Goal: Task Accomplishment & Management: Manage account settings

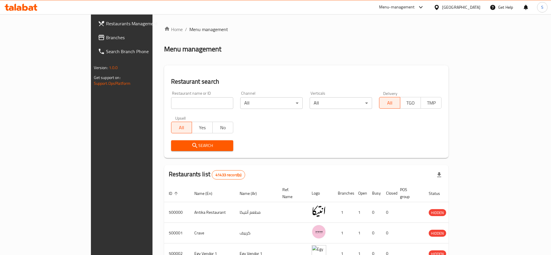
click at [175, 104] on input "search" at bounding box center [202, 103] width 62 height 12
type input "hamdy"
click button "Search" at bounding box center [202, 145] width 62 height 11
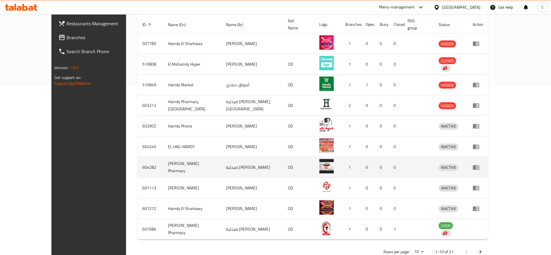
scroll to position [178, 0]
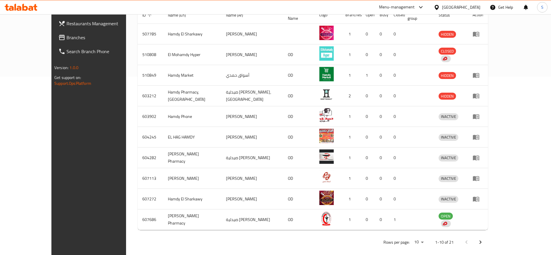
click at [484, 239] on icon "Next page" at bounding box center [480, 242] width 7 height 7
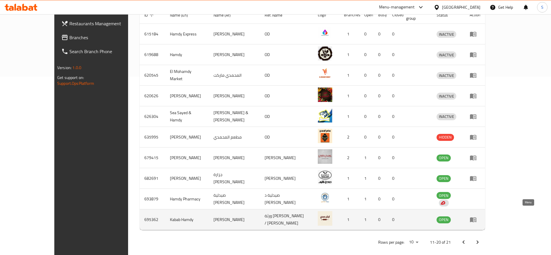
click at [476, 217] on icon "enhanced table" at bounding box center [473, 219] width 6 height 5
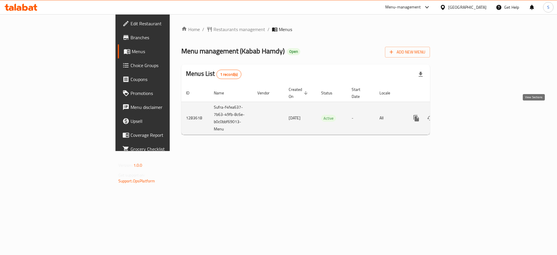
click at [462, 115] on icon "enhanced table" at bounding box center [458, 118] width 7 height 7
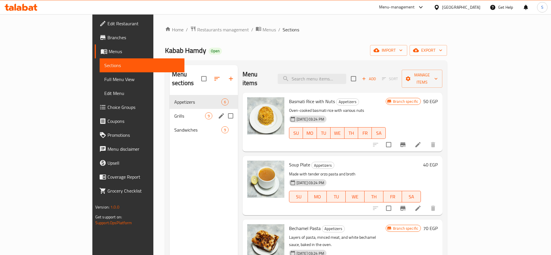
click at [169, 111] on div "Grills 9" at bounding box center [203, 116] width 68 height 14
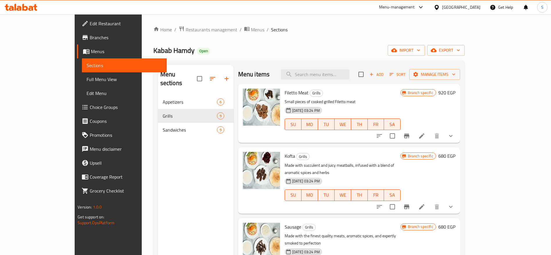
click at [90, 107] on span "Choice Groups" at bounding box center [126, 107] width 72 height 7
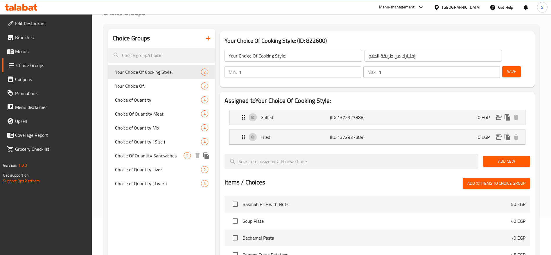
scroll to position [44, 0]
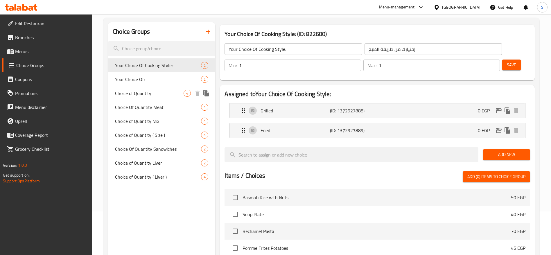
click at [156, 92] on span "Choice of Quantity" at bounding box center [149, 93] width 68 height 7
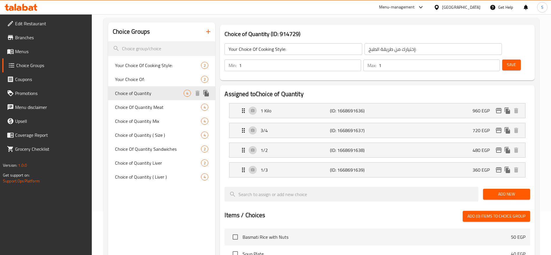
type input "Choice of Quantity"
type input "اختيارك من الكميه"
click at [152, 106] on span "Choice Of Quantity Meat" at bounding box center [149, 107] width 68 height 7
type input "Choice Of Quantity Meat"
type input "اختيارك من الكميه"
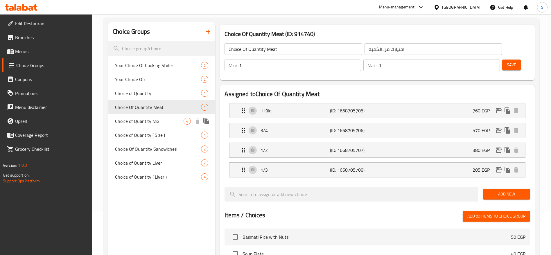
click at [149, 124] on span "Choice of Quantity Mix" at bounding box center [149, 121] width 68 height 7
type input "Choice of Quantity Mix"
type input "اختيارك من كميه الميكس"
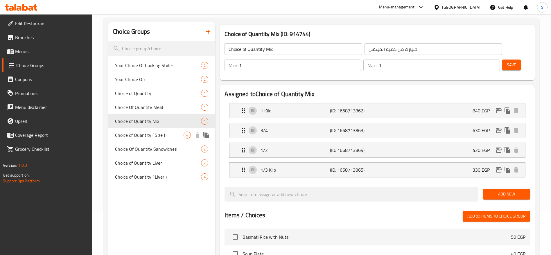
click at [149, 138] on span "Choice of Quantity ( Size )" at bounding box center [149, 134] width 68 height 7
type input "Choice of Quantity ( Size )"
type input "اختيارك من كميه"
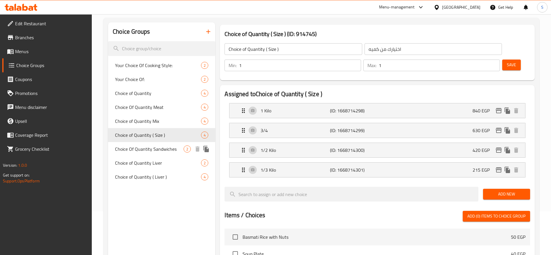
click at [168, 151] on span "Choice Of Quantity Sandwiches" at bounding box center [149, 148] width 68 height 7
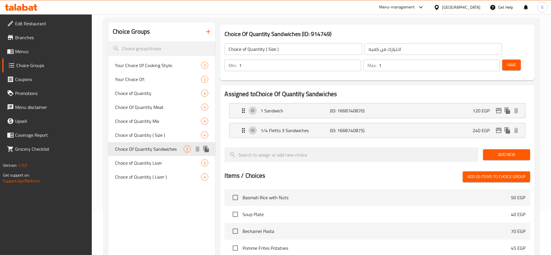
type input "Choice Of Quantity Sandwiches"
type input "اختيارك من الكميه في الساندويتش"
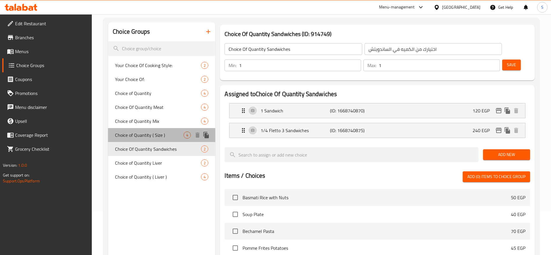
click at [164, 137] on span "Choice of Quantity ( Size )" at bounding box center [149, 134] width 68 height 7
type input "Choice of Quantity ( Size )"
type input "اختيارك من كميه"
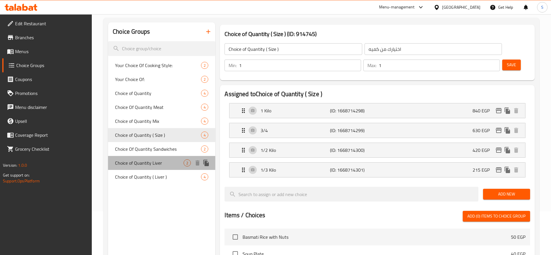
click at [165, 169] on div "Choice of Quantity Liver 2" at bounding box center [161, 163] width 107 height 14
type input "Choice of Quantity Liver"
type input "اختيارك من كميه الكبده"
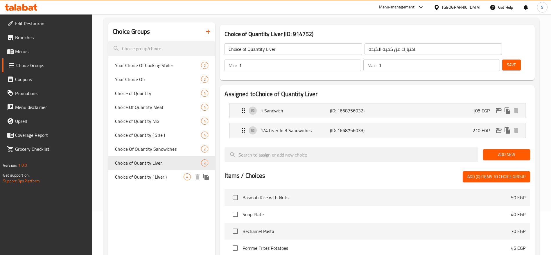
click at [166, 179] on span "Choice of Quantity ( Liver )" at bounding box center [149, 176] width 68 height 7
type input "Choice of Quantity ( Liver )"
type input "اختيارك من الكميه كبده"
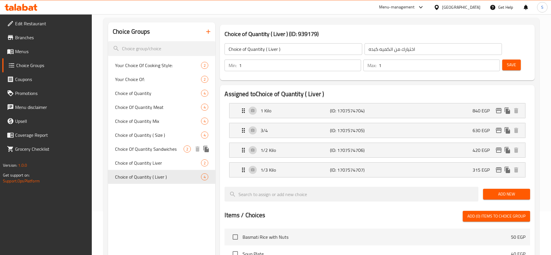
click at [167, 149] on span "Choice Of Quantity Sandwiches" at bounding box center [149, 148] width 68 height 7
type input "Choice Of Quantity Sandwiches"
type input "اختيارك من الكميه في الساندويتش"
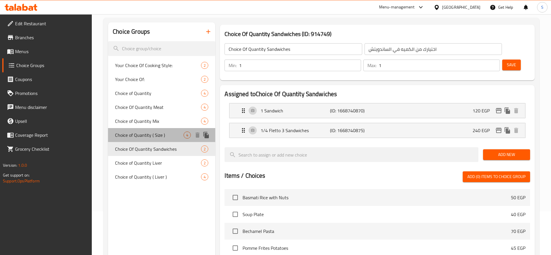
click at [167, 132] on span "Choice of Quantity ( Size )" at bounding box center [149, 134] width 68 height 7
type input "Choice of Quantity ( Size )"
type input "اختيارك من كميه"
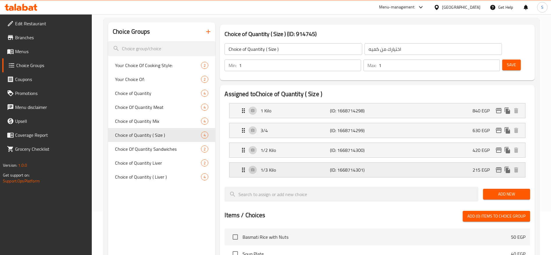
click at [401, 163] on div "1/3 Kilo (ID: 1668714301) 215 EGP" at bounding box center [379, 170] width 278 height 15
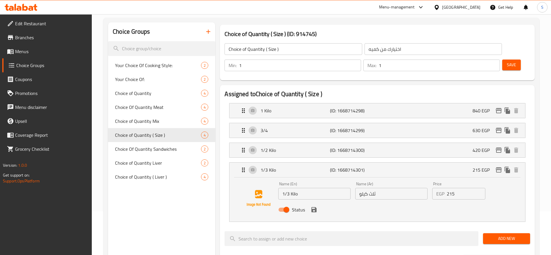
click at [462, 188] on input "215" at bounding box center [465, 194] width 39 height 12
click at [314, 206] on icon "save" at bounding box center [313, 209] width 7 height 7
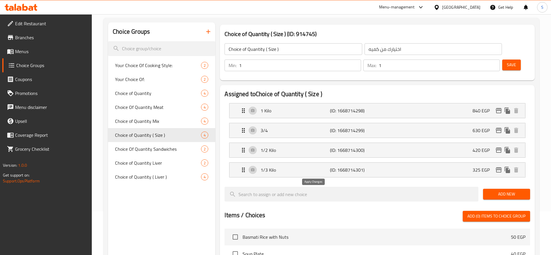
type input "325"
click at [506, 61] on span "Save" at bounding box center [510, 64] width 9 height 7
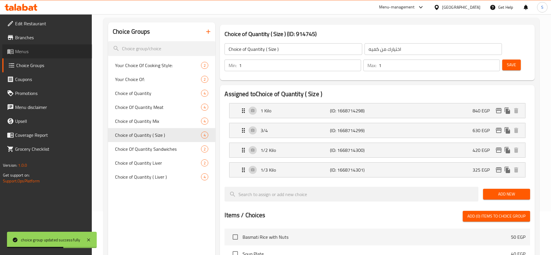
click at [43, 50] on span "Menus" at bounding box center [51, 51] width 72 height 7
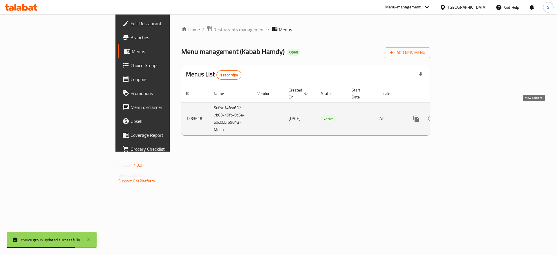
click at [461, 116] on icon "enhanced table" at bounding box center [458, 118] width 5 height 5
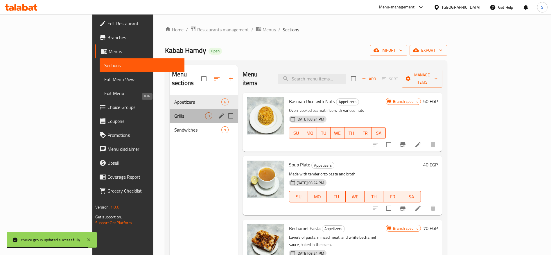
click at [174, 112] on span "Grills" at bounding box center [189, 115] width 31 height 7
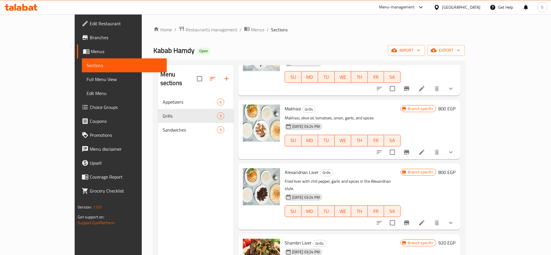
scroll to position [174, 0]
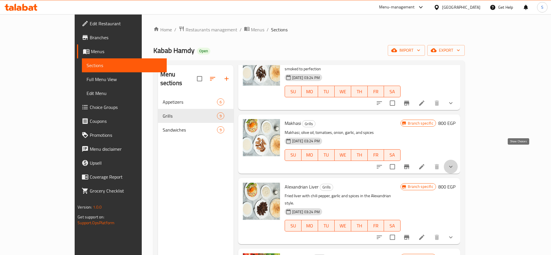
click at [454, 163] on icon "show more" at bounding box center [450, 166] width 7 height 7
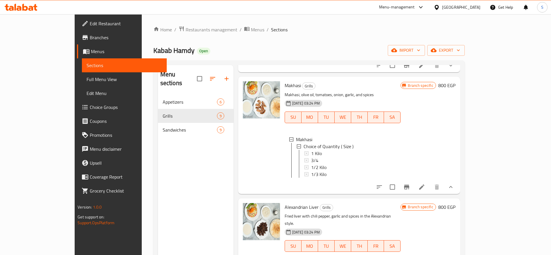
scroll to position [218, 0]
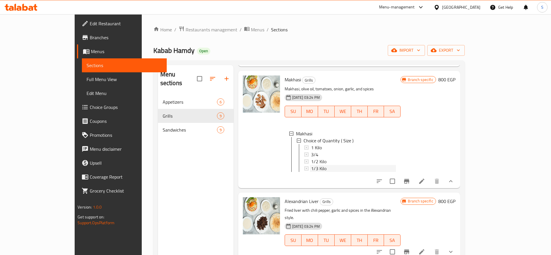
click at [311, 165] on span "1/3 Kilo" at bounding box center [318, 168] width 15 height 7
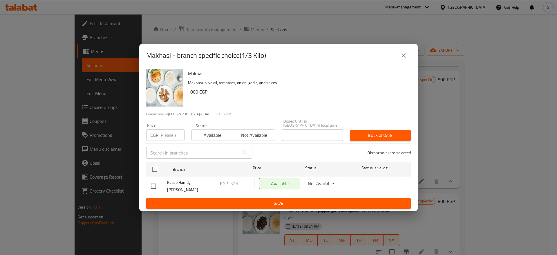
click at [405, 57] on icon "close" at bounding box center [404, 55] width 7 height 7
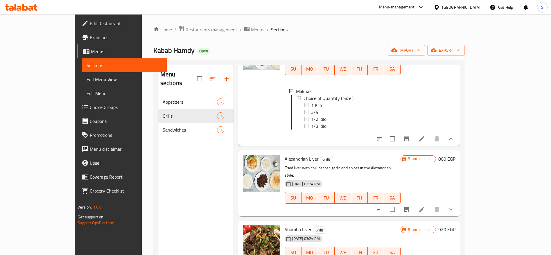
scroll to position [261, 0]
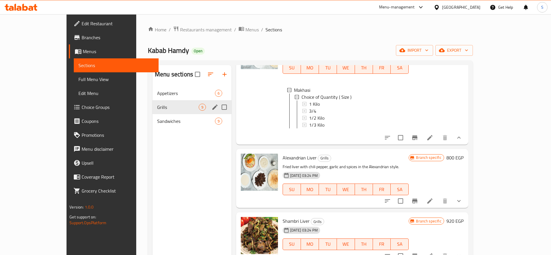
click at [157, 122] on span "Sandwiches" at bounding box center [186, 121] width 58 height 7
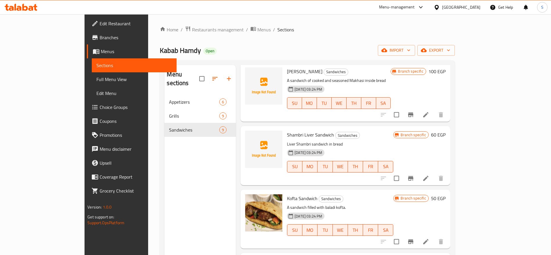
scroll to position [290, 0]
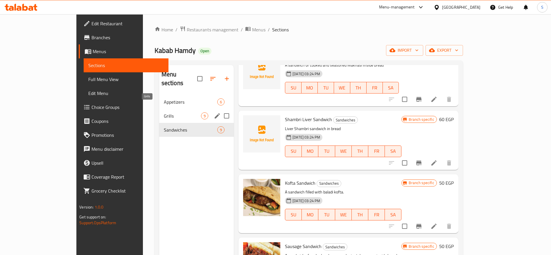
click at [164, 112] on span "Grills" at bounding box center [182, 115] width 37 height 7
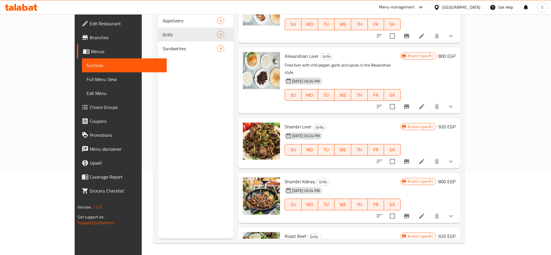
scroll to position [197, 0]
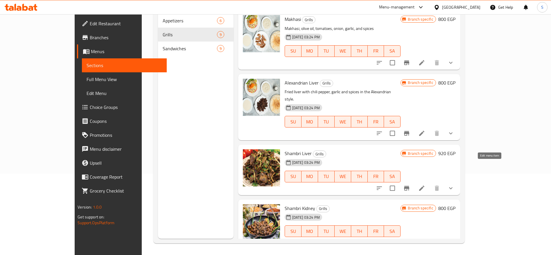
click at [425, 185] on icon at bounding box center [421, 188] width 7 height 7
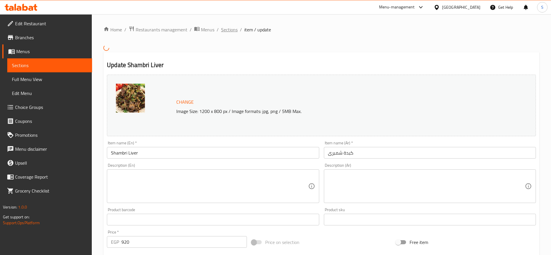
click at [226, 31] on span "Sections" at bounding box center [229, 29] width 17 height 7
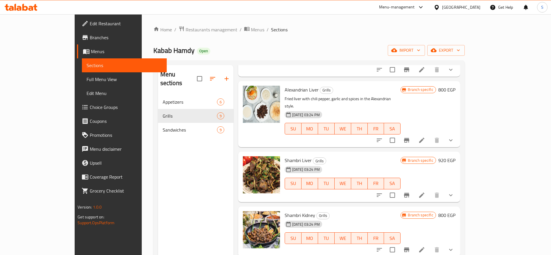
scroll to position [276, 0]
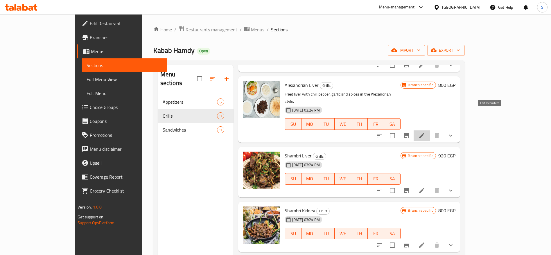
click at [425, 132] on icon at bounding box center [421, 135] width 7 height 7
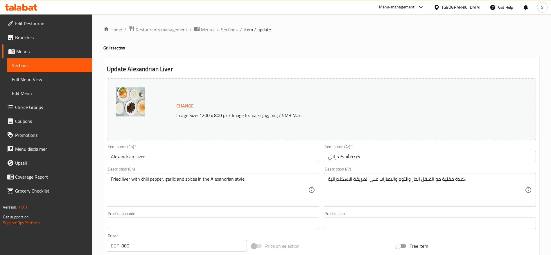
click at [308, 46] on h4 "Grills section" at bounding box center [321, 48] width 436 height 6
click at [230, 29] on span "Sections" at bounding box center [229, 29] width 17 height 7
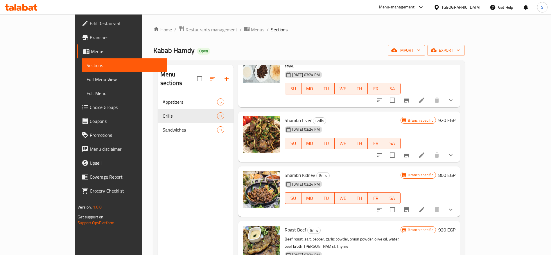
scroll to position [313, 0]
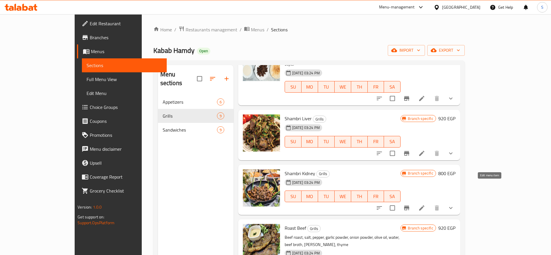
click at [425, 204] on icon at bounding box center [421, 207] width 7 height 7
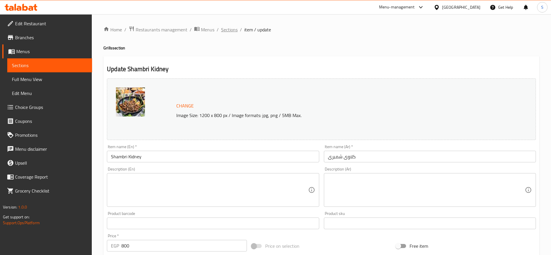
click at [227, 29] on span "Sections" at bounding box center [229, 29] width 17 height 7
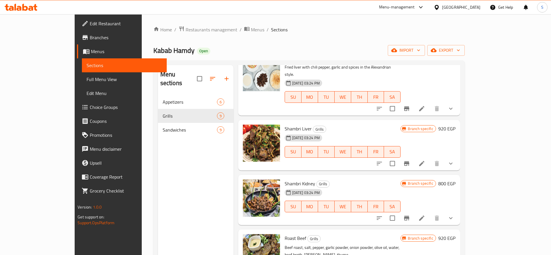
scroll to position [313, 0]
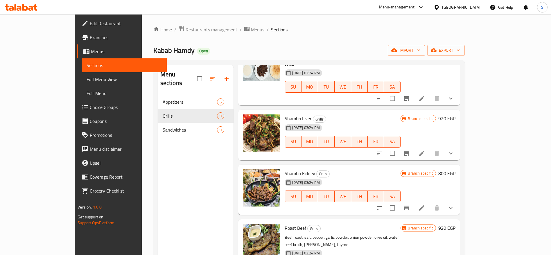
click at [454, 204] on icon "show more" at bounding box center [450, 207] width 7 height 7
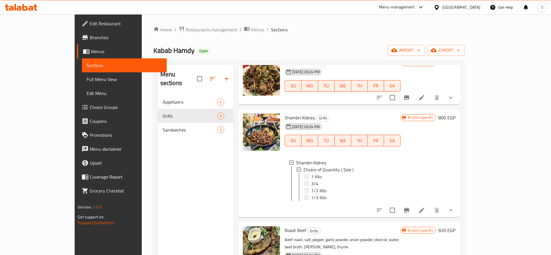
scroll to position [378, 0]
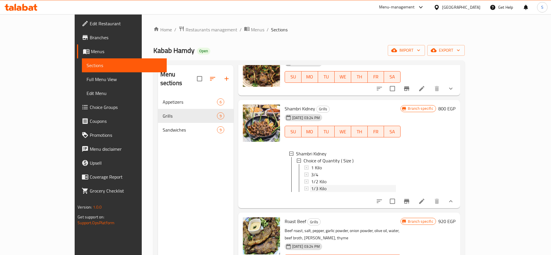
click at [311, 185] on span "1/3 Kilo" at bounding box center [318, 188] width 15 height 7
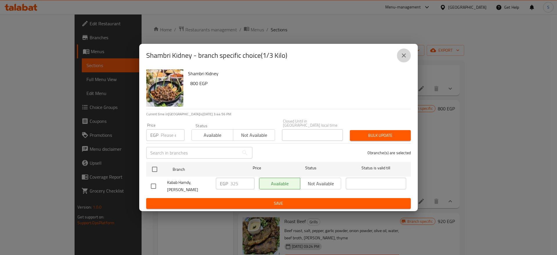
click at [404, 59] on icon "close" at bounding box center [404, 55] width 7 height 7
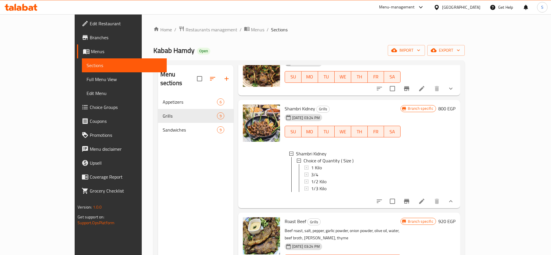
click at [280, 57] on div "Home / Restaurants management / Menus / Sections Kabab Hamdy Open import export…" at bounding box center [308, 175] width 311 height 299
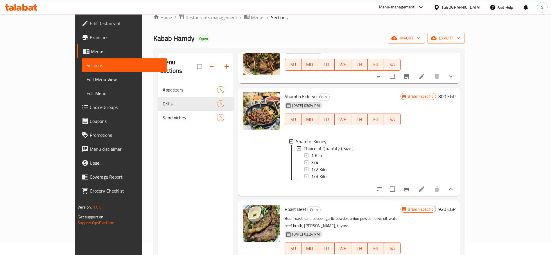
scroll to position [0, 0]
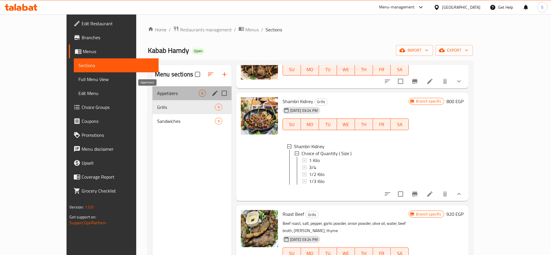
click at [163, 91] on span "Appetizers" at bounding box center [178, 93] width 42 height 7
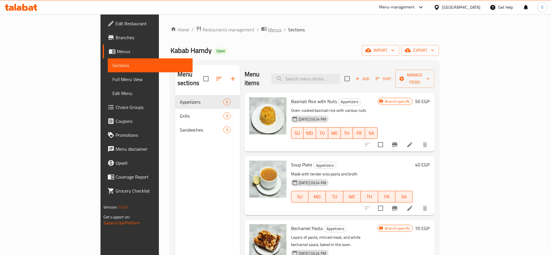
click at [268, 33] on span "Menus" at bounding box center [274, 29] width 13 height 7
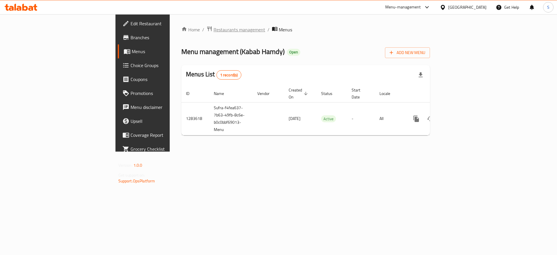
click at [214, 32] on span "Restaurants management" at bounding box center [240, 29] width 52 height 7
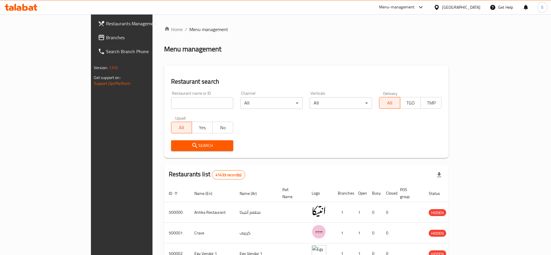
click at [171, 102] on input "search" at bounding box center [202, 103] width 62 height 12
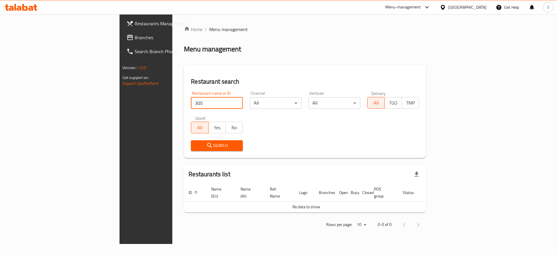
type input "305 feteer"
click at [191, 140] on button "Search" at bounding box center [217, 145] width 52 height 11
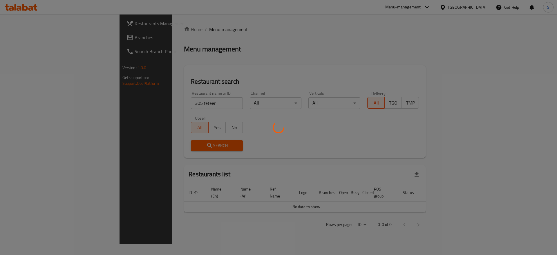
click at [186, 143] on div at bounding box center [278, 127] width 557 height 255
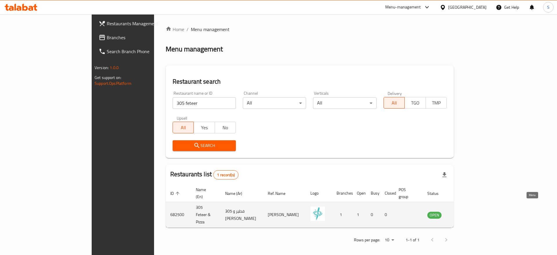
click at [465, 212] on icon "enhanced table" at bounding box center [461, 214] width 6 height 5
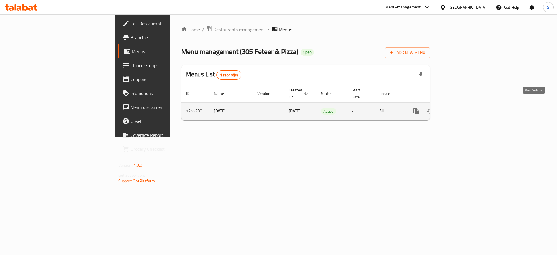
click at [465, 104] on link "enhanced table" at bounding box center [458, 111] width 14 height 14
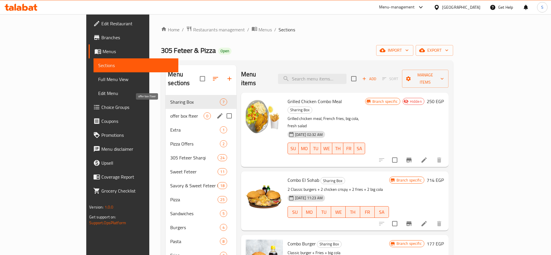
click at [170, 112] on span "offer box fteer" at bounding box center [186, 115] width 33 height 7
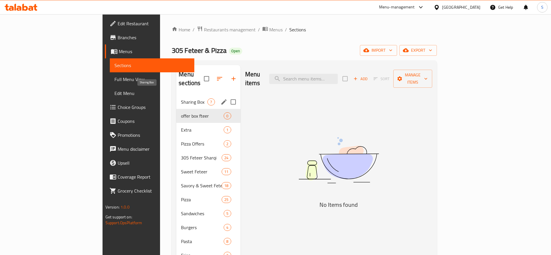
click at [181, 98] on span "Sharing Box" at bounding box center [194, 101] width 26 height 7
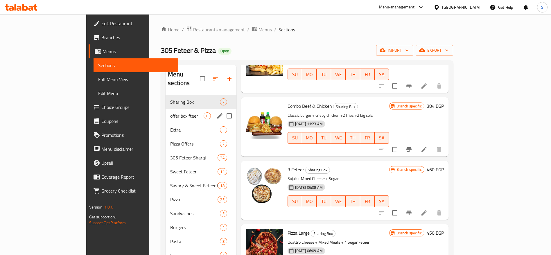
click at [165, 109] on div "offer box fteer 0" at bounding box center [200, 116] width 71 height 14
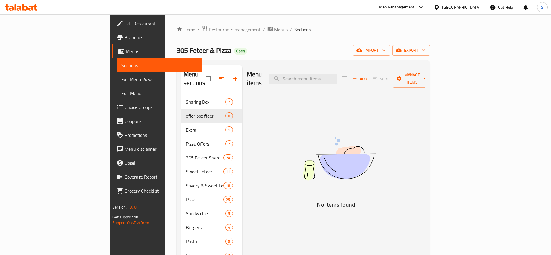
click at [413, 9] on div "Menu-management" at bounding box center [397, 7] width 36 height 7
click at [278, 61] on div "Menu sections Sharing Box 7 offer box fteer 0 Extra 1 Pizza Offers 2 305 Feteer…" at bounding box center [302, 192] width 253 height 264
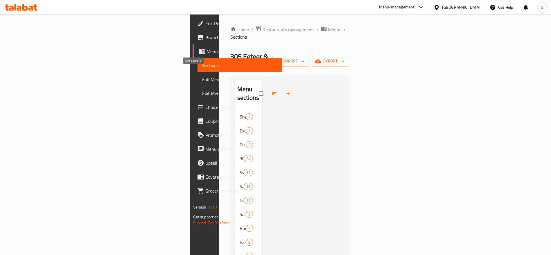
click at [271, 91] on icon "button" at bounding box center [274, 94] width 6 height 6
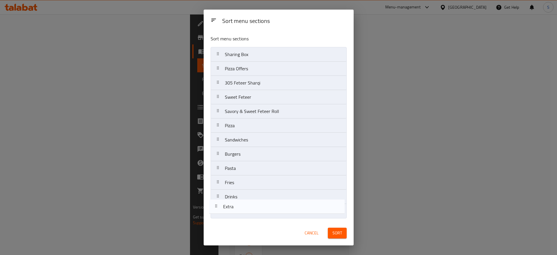
drag, startPoint x: 259, startPoint y: 73, endPoint x: 258, endPoint y: 215, distance: 141.6
click at [258, 215] on nav "Sharing Box Extra Pizza Offers 305 Feteer Sharqi Sweet Feteer Savory & Sweet Fe…" at bounding box center [279, 132] width 136 height 171
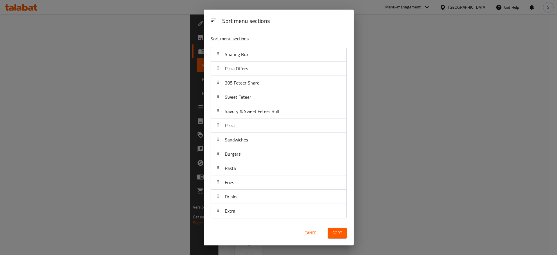
click at [334, 232] on span "Sort" at bounding box center [338, 232] width 10 height 7
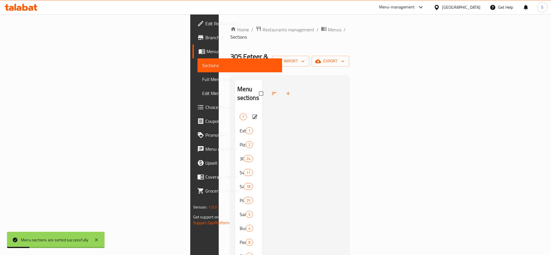
click at [235, 110] on div "Sharing Box 7" at bounding box center [248, 117] width 27 height 14
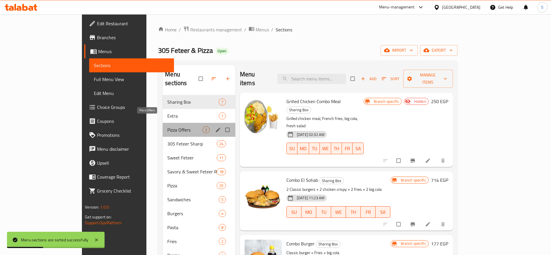
click at [167, 126] on span "Pizza Offers" at bounding box center [184, 129] width 35 height 7
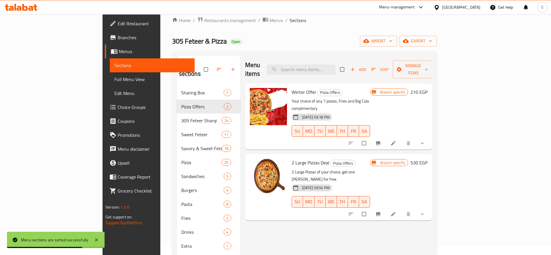
scroll to position [15, 0]
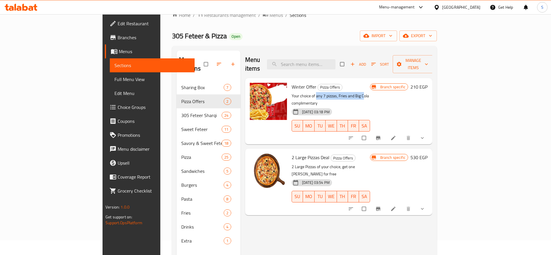
drag, startPoint x: 290, startPoint y: 87, endPoint x: 337, endPoint y: 88, distance: 47.0
click at [337, 92] on p "Your choice of any 7 pizzas, Fries and Big Cola complimentary" at bounding box center [330, 99] width 78 height 15
click at [425, 135] on icon "show more" at bounding box center [422, 138] width 6 height 6
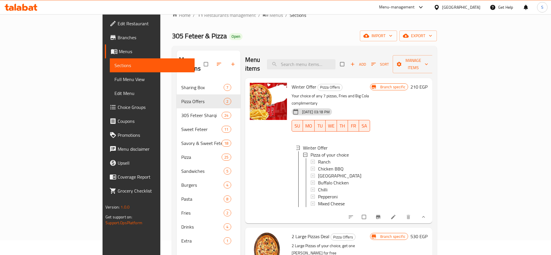
click at [395, 215] on icon at bounding box center [393, 217] width 4 height 4
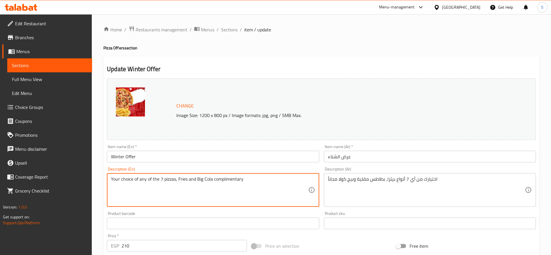
click at [248, 183] on textarea "Your choice of any of the 7 pizzas, Fries and Big Cola complimentary" at bounding box center [209, 190] width 197 height 28
type textarea "Your choice of any of the 7 pizzas, Fries and Big Cola complimentary"
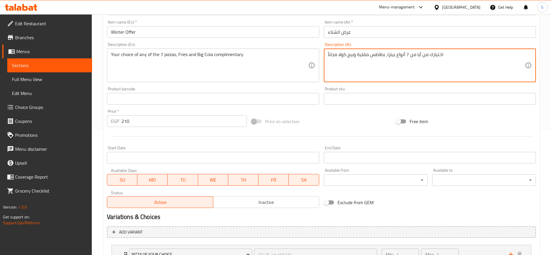
scroll to position [173, 0]
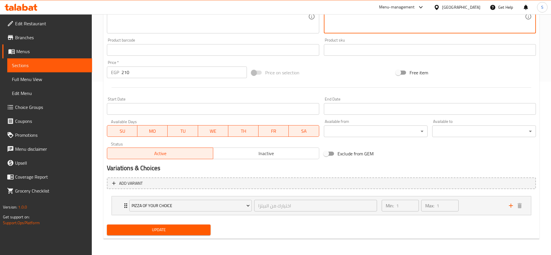
type textarea "اختيارك من أيا من 7 أنواع بيتزا، بطاطس مقلية وبيج كولا مجاناً"
click at [188, 228] on span "Update" at bounding box center [158, 229] width 94 height 7
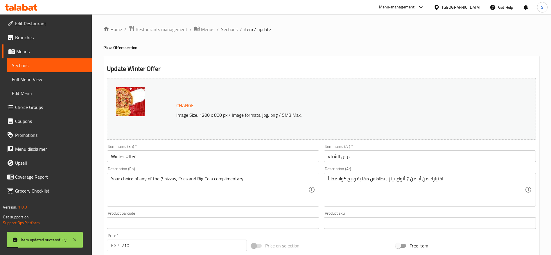
scroll to position [0, 0]
click at [232, 28] on span "Sections" at bounding box center [229, 29] width 17 height 7
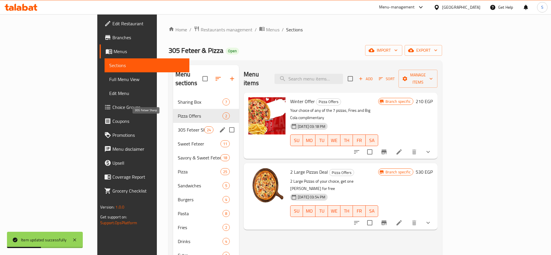
click at [178, 126] on span "305 Feteer Sharqi" at bounding box center [191, 129] width 26 height 7
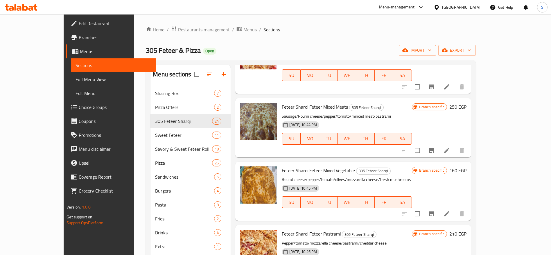
scroll to position [187, 0]
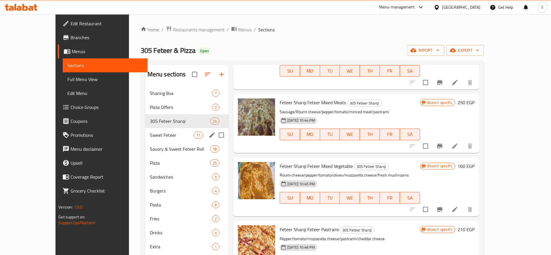
click at [150, 132] on span "Sweet Feteer" at bounding box center [172, 134] width 44 height 7
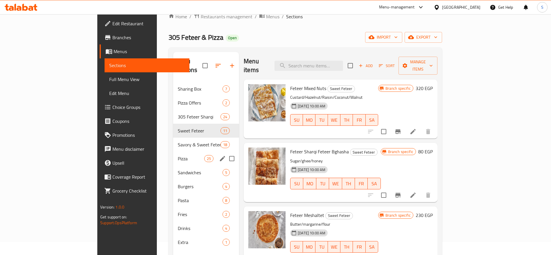
scroll to position [12, 0]
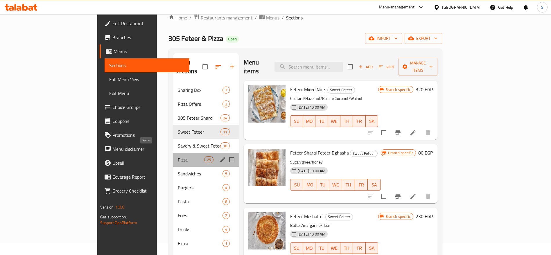
click at [178, 156] on span "Pizza" at bounding box center [191, 159] width 26 height 7
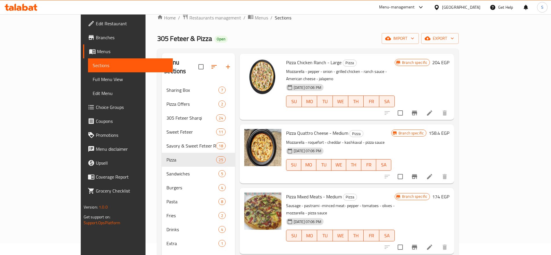
scroll to position [580, 0]
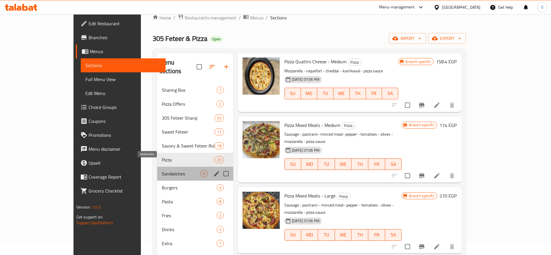
click at [162, 170] on span "Sandwiches" at bounding box center [181, 173] width 39 height 7
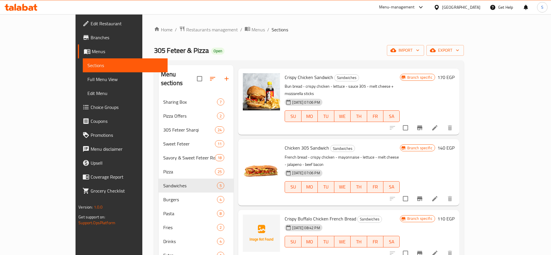
scroll to position [16, 0]
click at [423, 123] on icon "Branch-specific-item" at bounding box center [419, 126] width 7 height 7
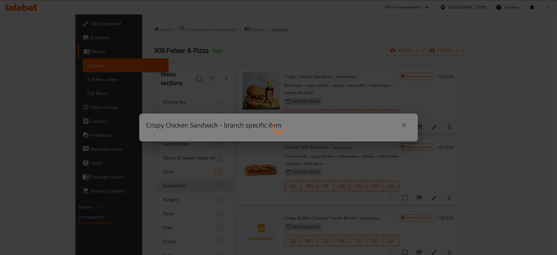
click at [326, 60] on div at bounding box center [278, 127] width 557 height 255
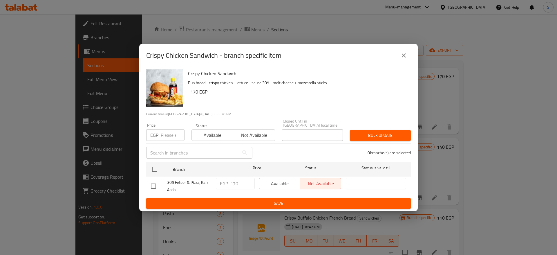
click at [404, 57] on icon "close" at bounding box center [404, 55] width 4 height 4
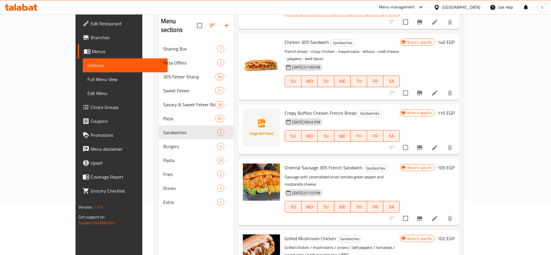
scroll to position [54, 0]
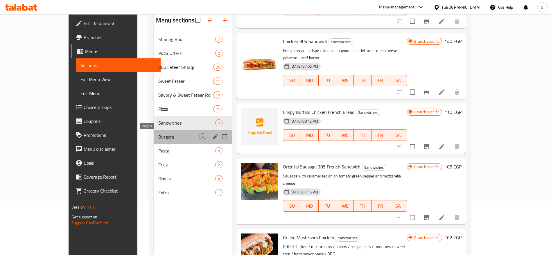
click at [158, 140] on span "Burgers" at bounding box center [178, 136] width 41 height 7
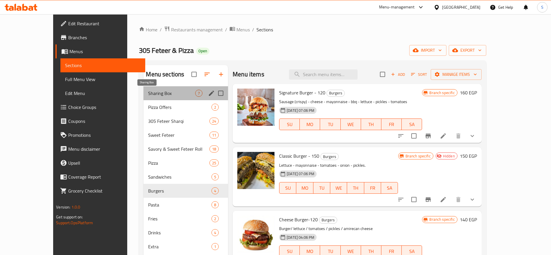
click at [161, 92] on span "Sharing Box" at bounding box center [171, 93] width 47 height 7
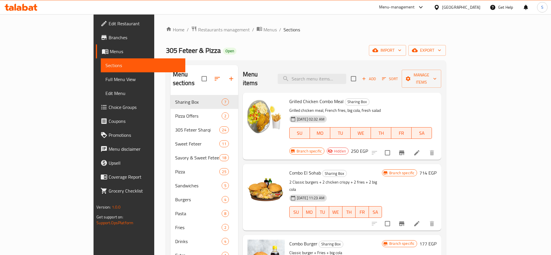
click at [256, 55] on div "305 Feteer & Pizza Open import export" at bounding box center [306, 50] width 280 height 11
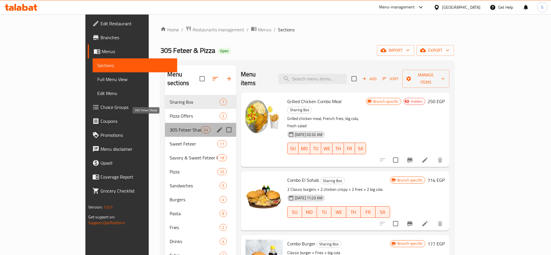
click at [172, 126] on span "305 Feteer Sharqi" at bounding box center [185, 129] width 32 height 7
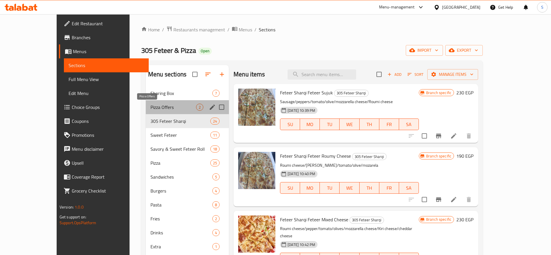
click at [150, 110] on span "Pizza Offers" at bounding box center [173, 107] width 46 height 7
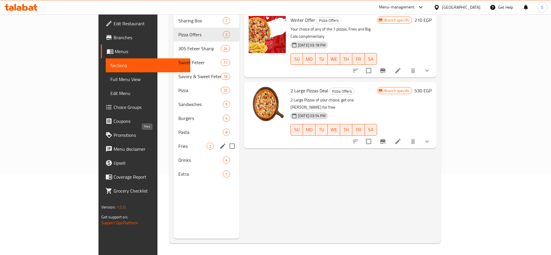
click at [178, 143] on span "Fries" at bounding box center [192, 146] width 28 height 7
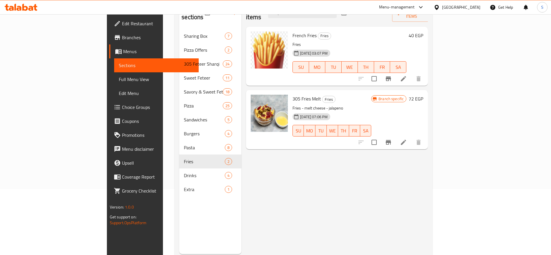
scroll to position [9, 0]
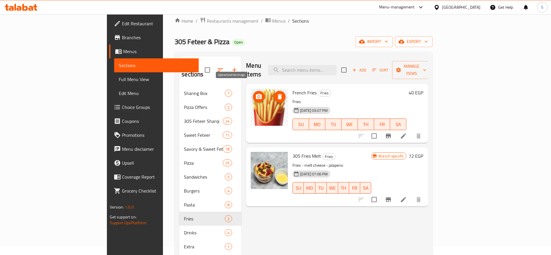
click at [256, 94] on icon "upload picture" at bounding box center [259, 96] width 6 height 5
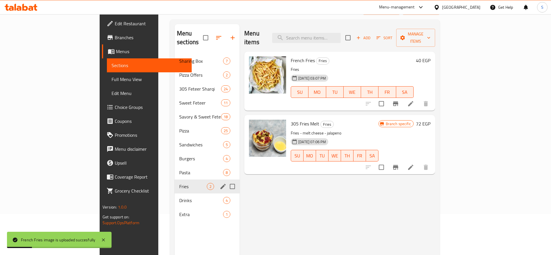
scroll to position [42, 0]
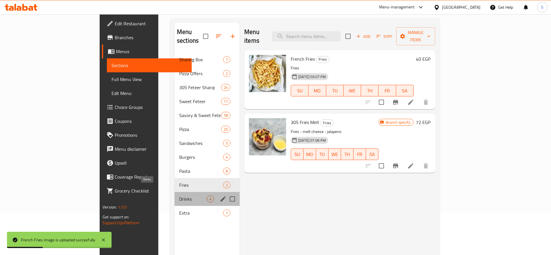
click at [179, 195] on span "Drinks" at bounding box center [193, 198] width 28 height 7
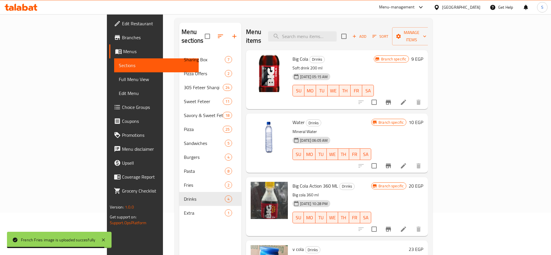
scroll to position [5, 0]
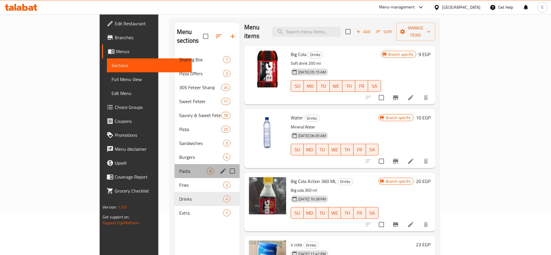
click at [174, 166] on div "Pasta 8" at bounding box center [206, 171] width 65 height 14
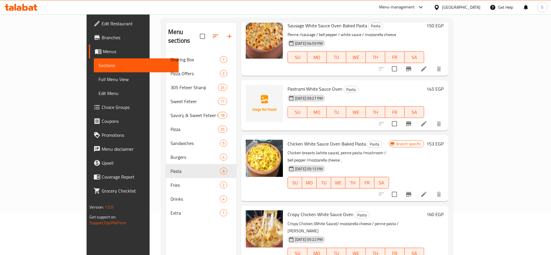
scroll to position [184, 0]
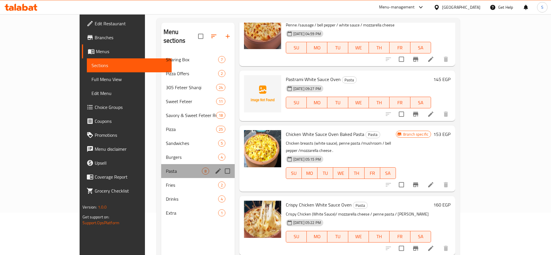
click at [163, 164] on div "Pasta 8" at bounding box center [197, 171] width 73 height 14
click at [166, 209] on span "Extra" at bounding box center [184, 212] width 36 height 7
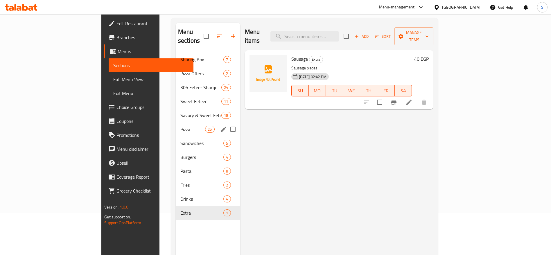
click at [176, 126] on div "Pizza 25" at bounding box center [208, 129] width 64 height 14
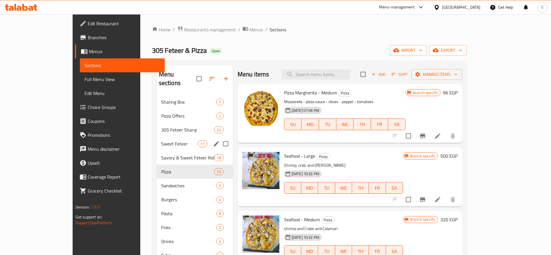
click at [161, 140] on span "Sweet Feteer" at bounding box center [179, 143] width 37 height 7
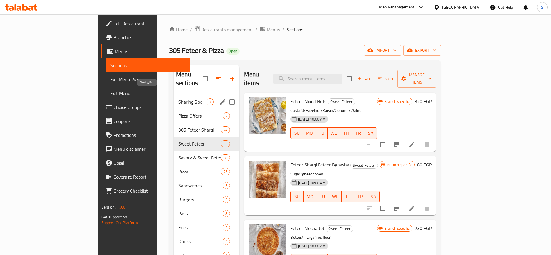
click at [178, 98] on span "Sharing Box" at bounding box center [192, 101] width 28 height 7
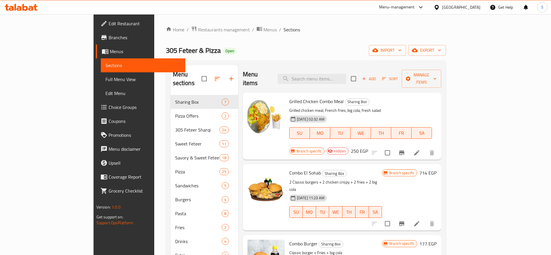
click at [257, 51] on div "305 Feteer & Pizza Open import export" at bounding box center [306, 50] width 280 height 11
click at [290, 41] on div "Home / Restaurants management / Menus / Sections 305 Feteer & Pizza Open import…" at bounding box center [306, 175] width 280 height 299
click at [277, 32] on ol "Home / Restaurants management / Menus / Sections" at bounding box center [306, 30] width 280 height 8
click at [284, 42] on div "Home / Restaurants management / Menus / Sections 305 Feteer & Pizza Open import…" at bounding box center [306, 175] width 280 height 299
click at [291, 52] on div "305 Feteer & Pizza Open import export" at bounding box center [306, 50] width 280 height 11
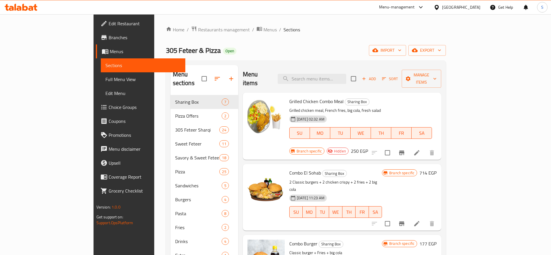
click at [308, 41] on div "Home / Restaurants management / Menus / Sections 305 Feteer & Pizza Open import…" at bounding box center [306, 175] width 280 height 299
drag, startPoint x: 304, startPoint y: 7, endPoint x: 304, endPoint y: 16, distance: 8.4
click at [304, 8] on div "Menu-management Egypt Get Help S" at bounding box center [275, 7] width 551 height 14
click at [306, 25] on div "Home / Restaurants management / Menus / Sections 305 Feteer & Pizza Open import…" at bounding box center [305, 175] width 303 height 322
click at [277, 30] on ol "Home / Restaurants management / Menus / Sections" at bounding box center [306, 30] width 280 height 8
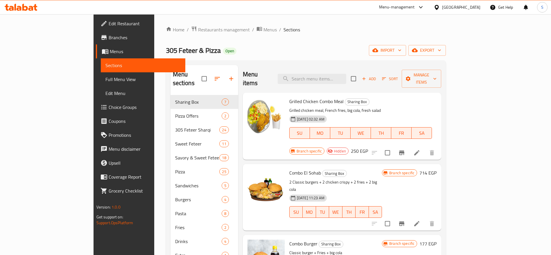
click at [310, 52] on div "305 Feteer & Pizza Open import export" at bounding box center [306, 50] width 280 height 11
click at [427, 11] on div "Menu-management" at bounding box center [401, 7] width 55 height 14
click at [427, 10] on div "Menu-management" at bounding box center [401, 7] width 55 height 14
click at [414, 8] on div "Menu-management" at bounding box center [397, 7] width 36 height 7
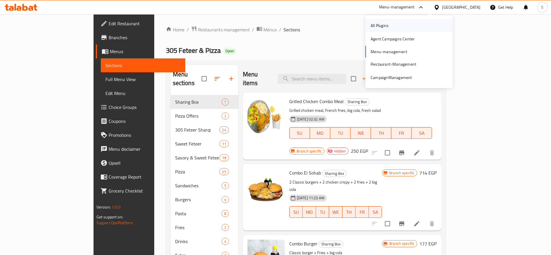
click at [429, 25] on div "All Plugins" at bounding box center [408, 25] width 87 height 13
